Goal: Task Accomplishment & Management: Manage account settings

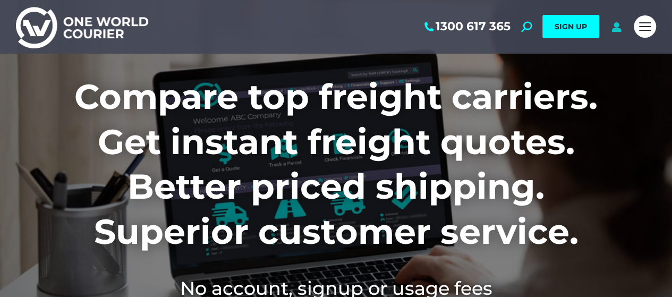
click at [618, 26] on icon at bounding box center [615, 26] width 13 height 11
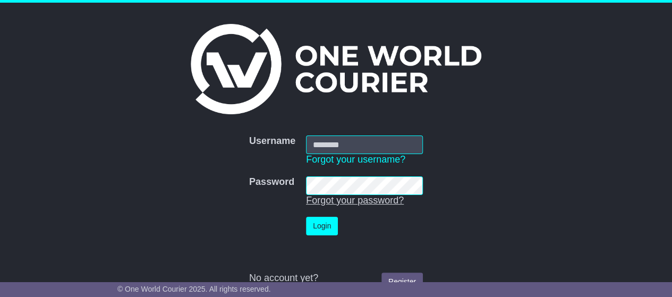
type input "**********"
click at [365, 200] on link "Forgot your password?" at bounding box center [355, 200] width 98 height 11
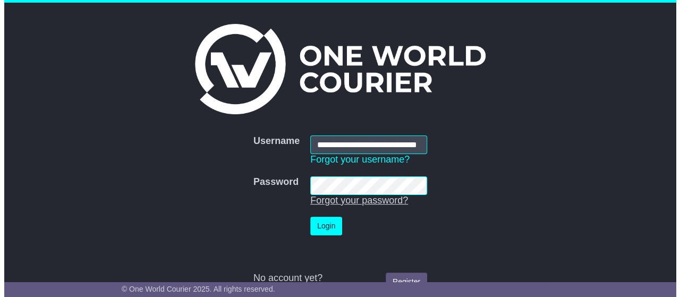
scroll to position [0, 28]
